Goal: Task Accomplishment & Management: Use online tool/utility

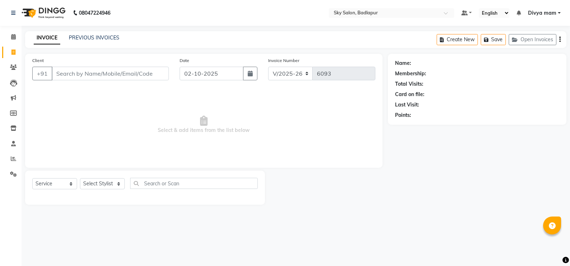
select select "6927"
select select "service"
click at [124, 71] on input "Client" at bounding box center [110, 74] width 117 height 14
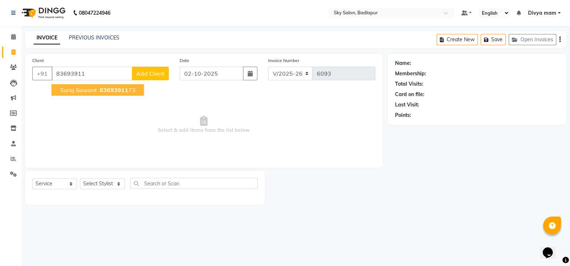
click at [112, 90] on span "83693911" at bounding box center [114, 89] width 29 height 7
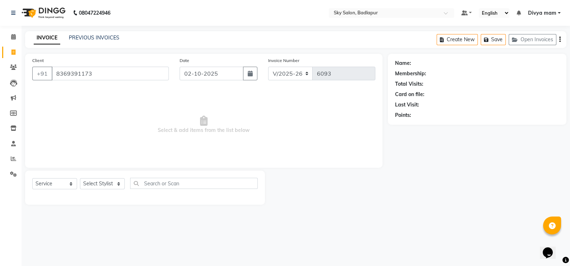
type input "8369391173"
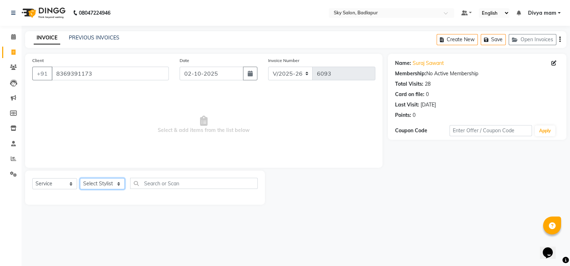
click at [113, 185] on select "Select Stylist [PERSON_NAME] [PERSON_NAME] [PERSON_NAME] [PERSON_NAME] mam [PER…" at bounding box center [102, 183] width 45 height 11
select select "54796"
click at [80, 179] on select "Select Stylist [PERSON_NAME] [PERSON_NAME] [PERSON_NAME] [PERSON_NAME] mam [PER…" at bounding box center [102, 183] width 45 height 11
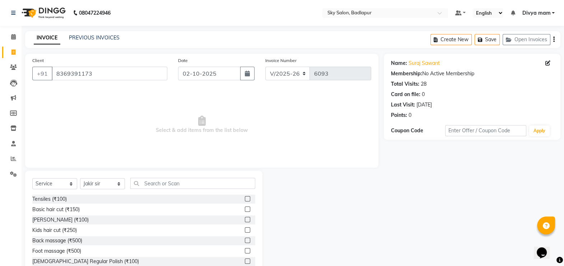
click at [245, 220] on label at bounding box center [247, 219] width 5 height 5
click at [245, 220] on input "checkbox" at bounding box center [247, 220] width 5 height 5
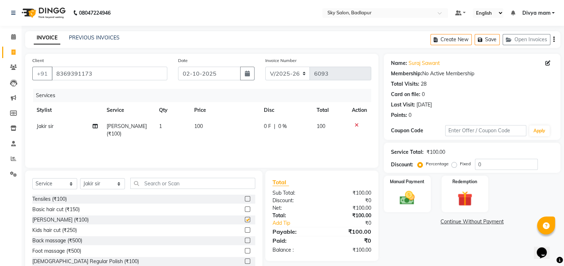
checkbox input "false"
click at [419, 185] on label "Manual Payment" at bounding box center [407, 181] width 36 height 7
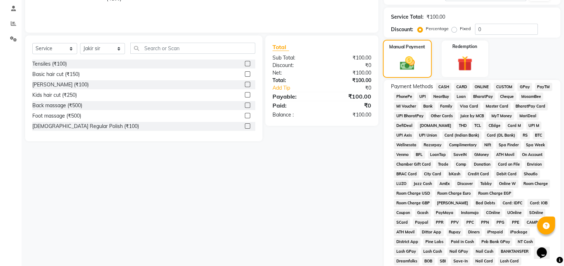
scroll to position [141, 0]
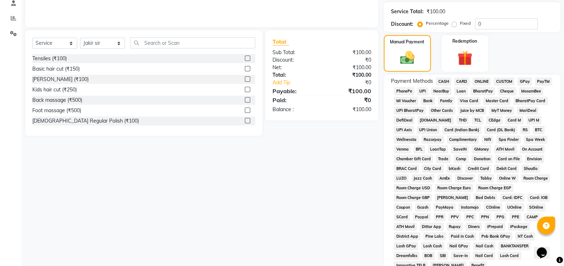
click at [526, 82] on span "GPay" at bounding box center [524, 81] width 15 height 8
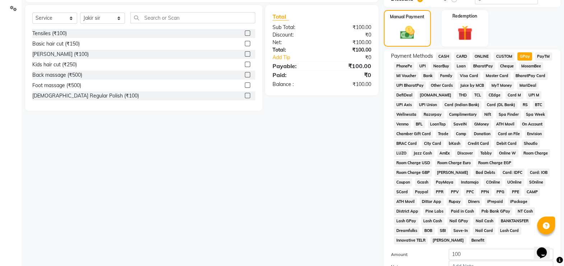
scroll to position [231, 0]
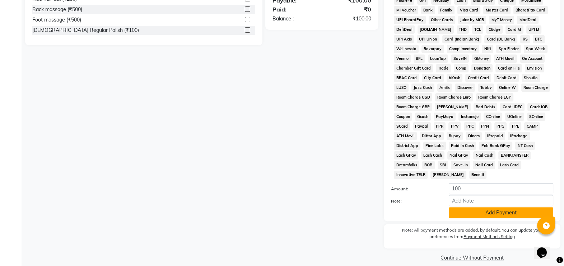
click at [495, 207] on button "Add Payment" at bounding box center [500, 212] width 104 height 11
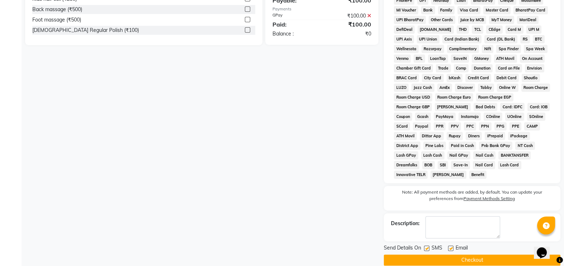
click at [427, 246] on label at bounding box center [426, 248] width 5 height 5
click at [427, 246] on input "checkbox" at bounding box center [426, 248] width 5 height 5
checkbox input "false"
click at [430, 255] on button "Checkout" at bounding box center [472, 260] width 177 height 11
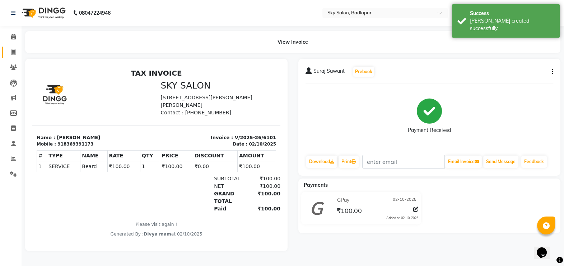
click at [12, 52] on icon at bounding box center [13, 52] width 4 height 5
select select "6927"
select select "service"
